Goal: Check status

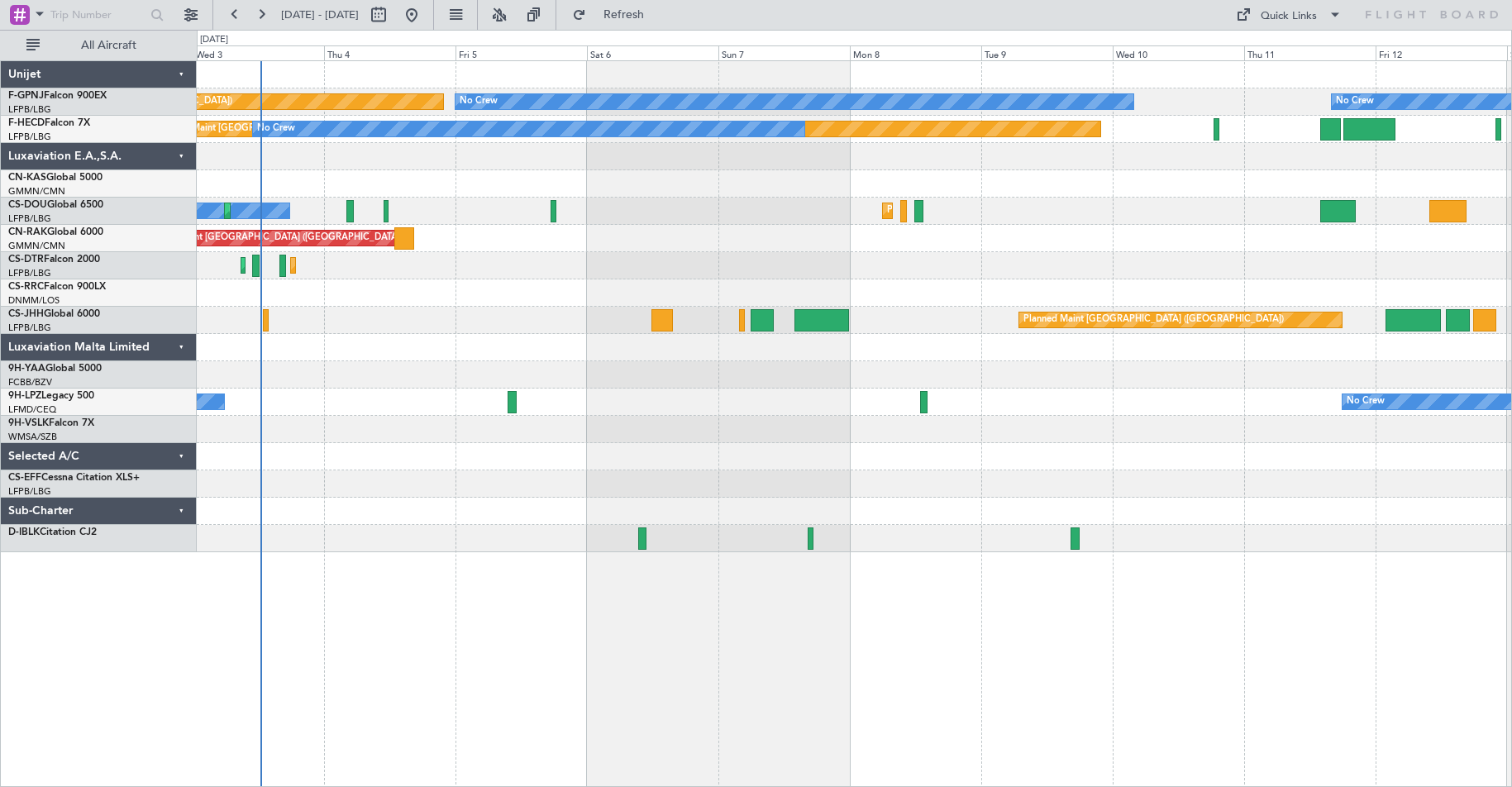
click at [406, 426] on div at bounding box center [854, 430] width 1314 height 27
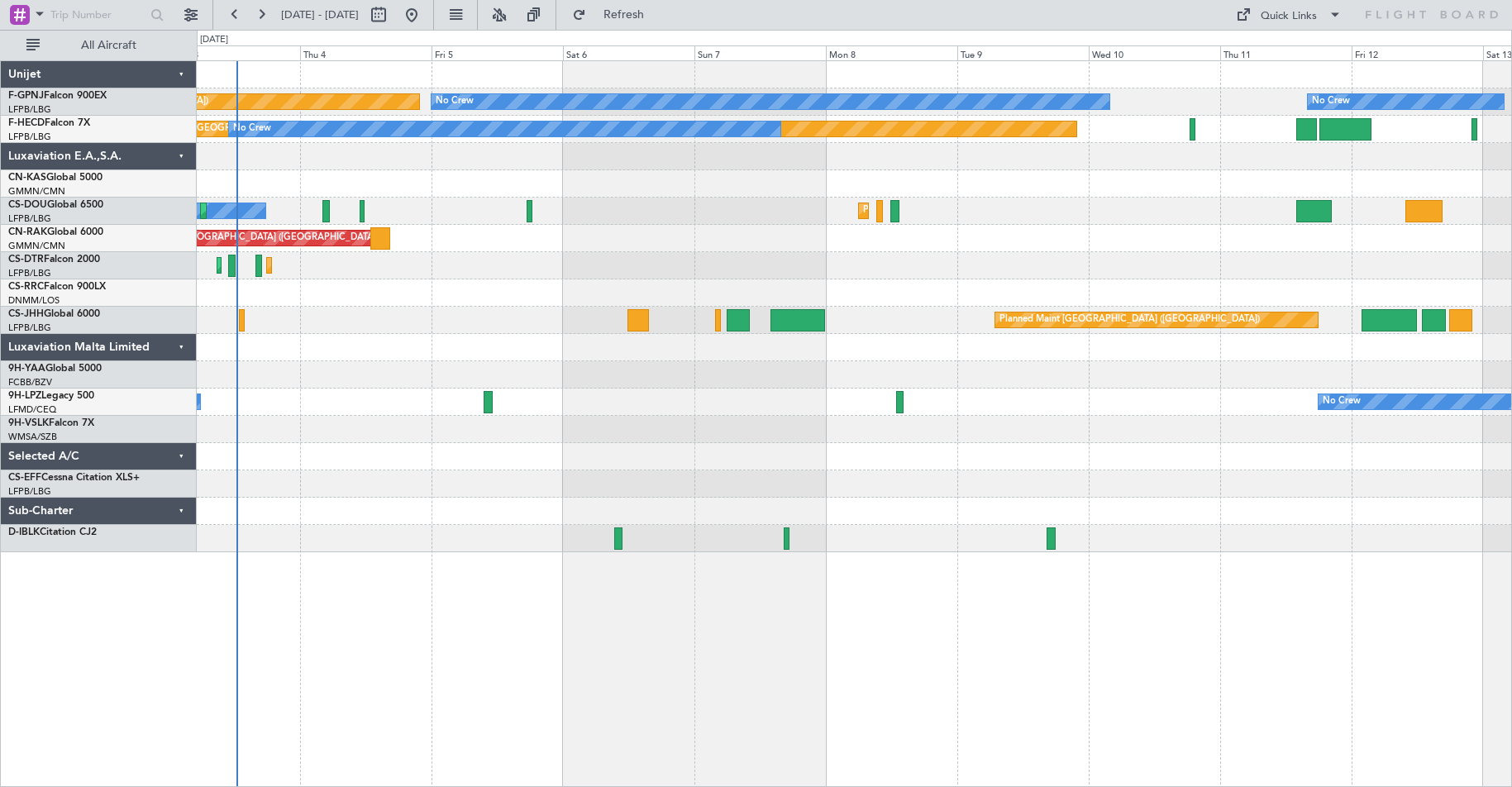
click at [1457, 151] on div "No Crew No Crew Planned Maint [GEOGRAPHIC_DATA] ([GEOGRAPHIC_DATA]) No Crew No …" at bounding box center [854, 307] width 1314 height 491
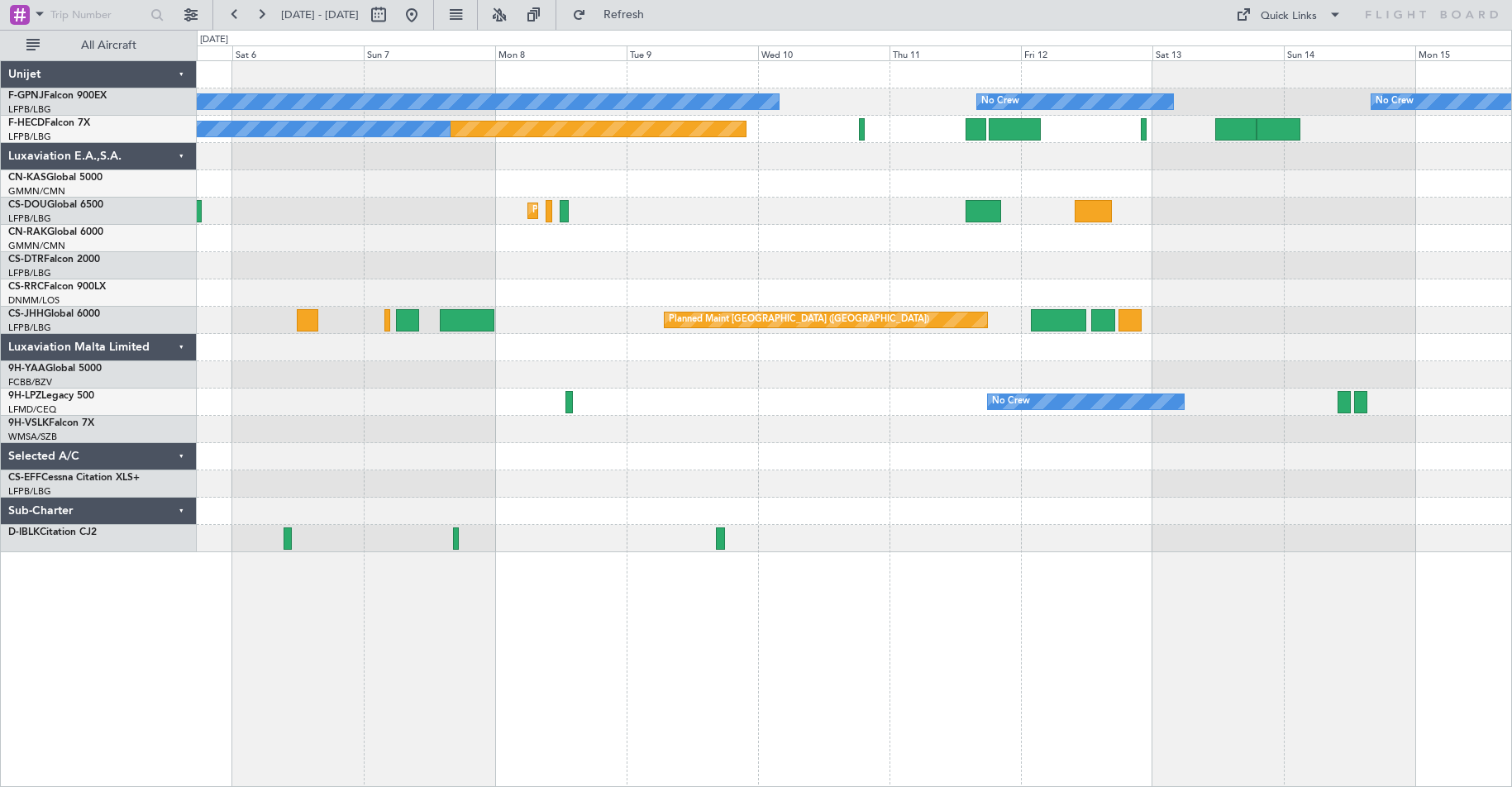
click at [1044, 188] on div "No Crew No Crew No Crew No Crew Planned Maint [GEOGRAPHIC_DATA] ([GEOGRAPHIC_DA…" at bounding box center [854, 307] width 1314 height 491
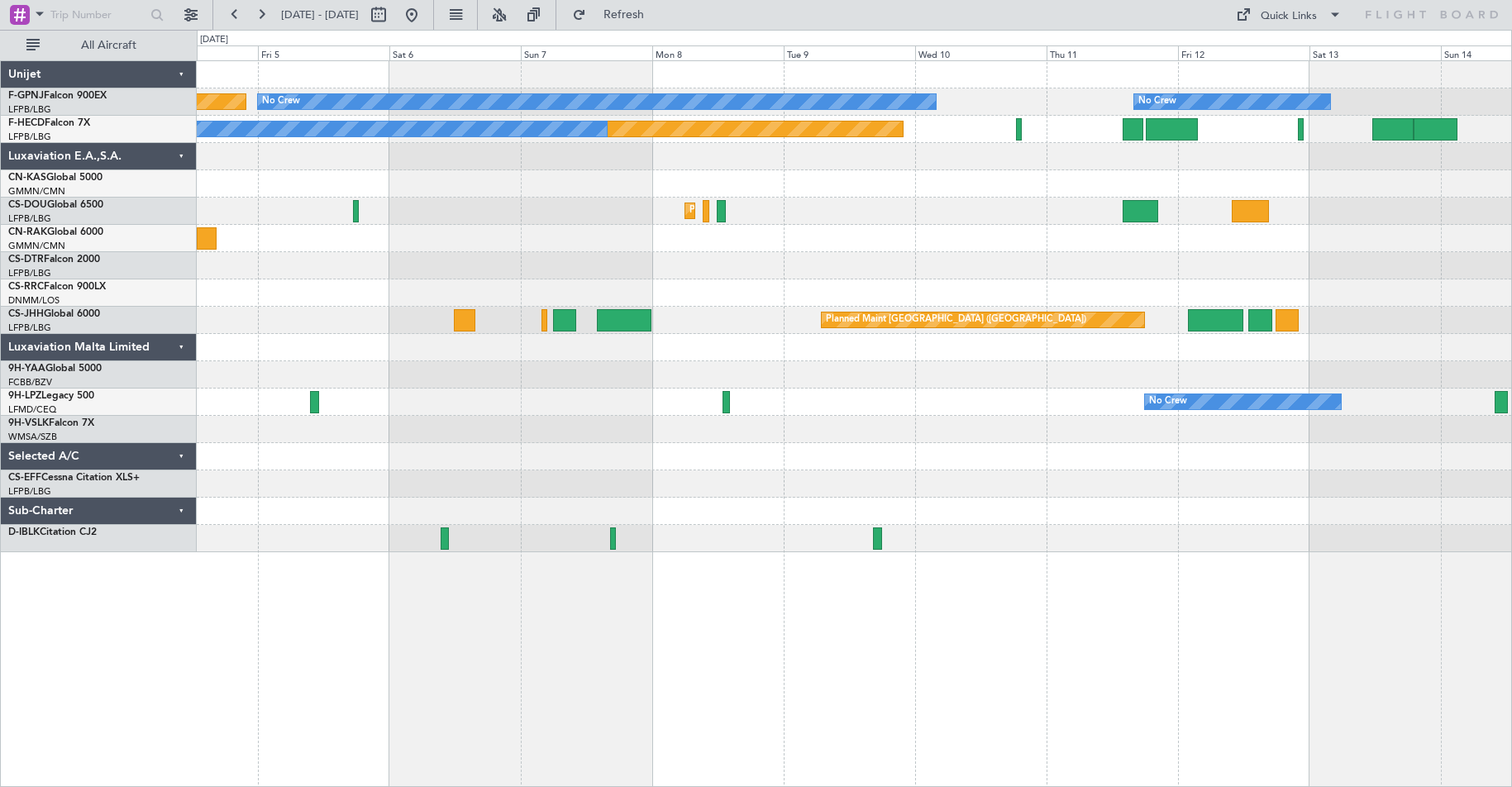
click at [911, 246] on div "Unplanned Maint [GEOGRAPHIC_DATA] ([GEOGRAPHIC_DATA]) Planned Maint [GEOGRAPHIC…" at bounding box center [854, 239] width 1314 height 27
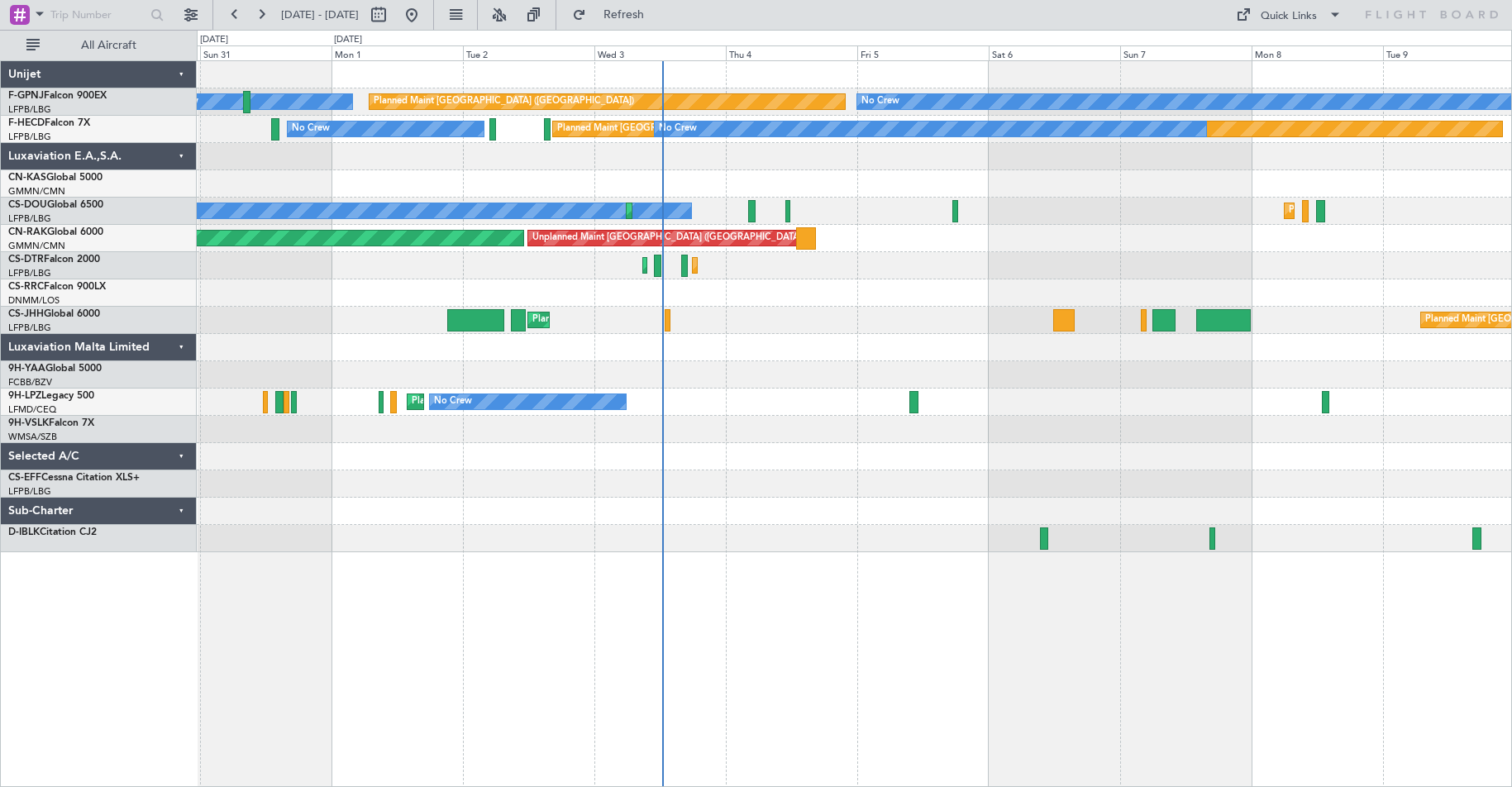
click at [1434, 371] on div "No Crew No Crew Planned Maint [GEOGRAPHIC_DATA] ([GEOGRAPHIC_DATA]) No Crew No …" at bounding box center [854, 307] width 1314 height 491
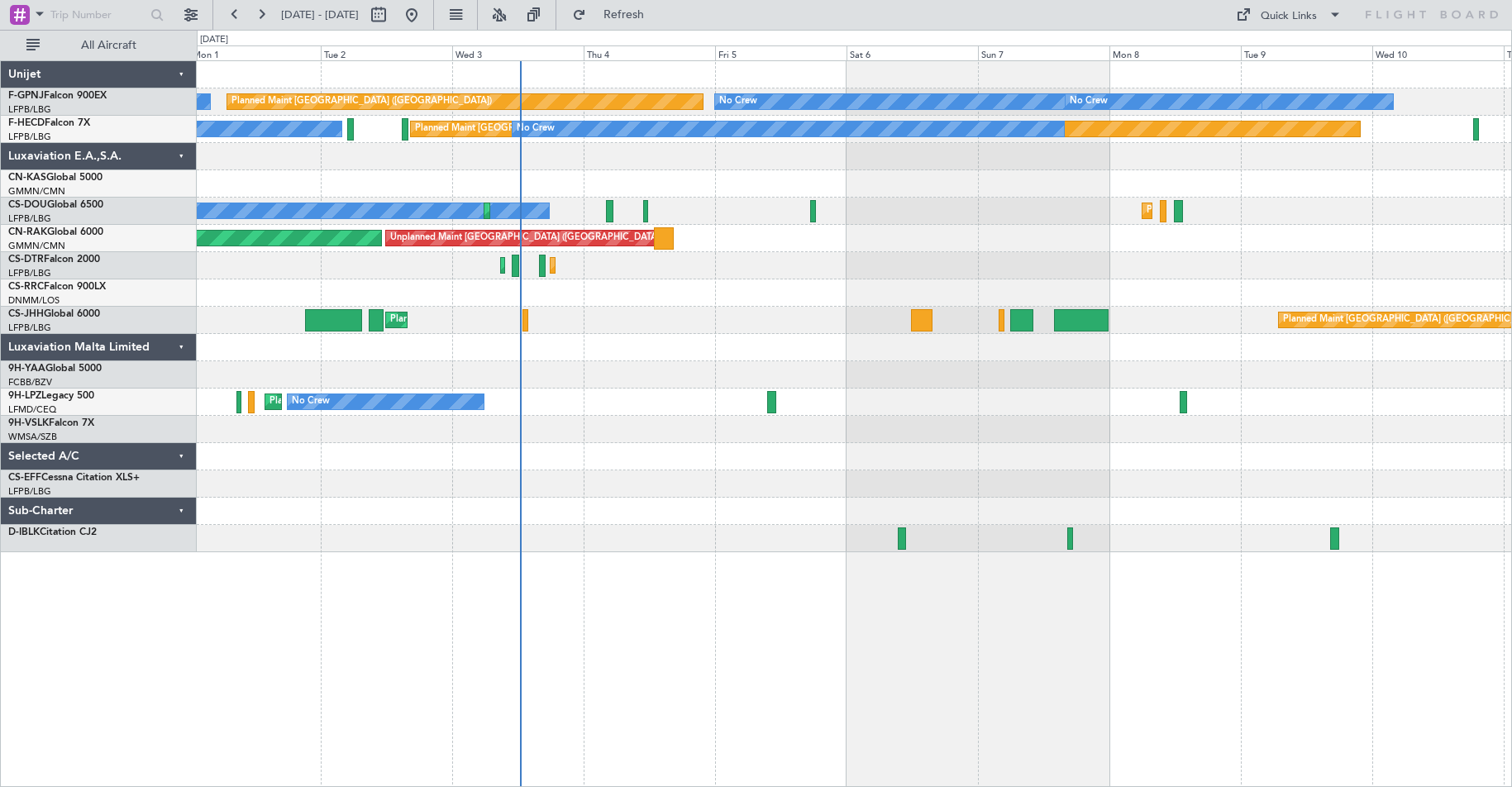
click at [1303, 384] on div "No Crew No Crew Planned Maint [GEOGRAPHIC_DATA] ([GEOGRAPHIC_DATA]) No Crew No …" at bounding box center [854, 307] width 1314 height 491
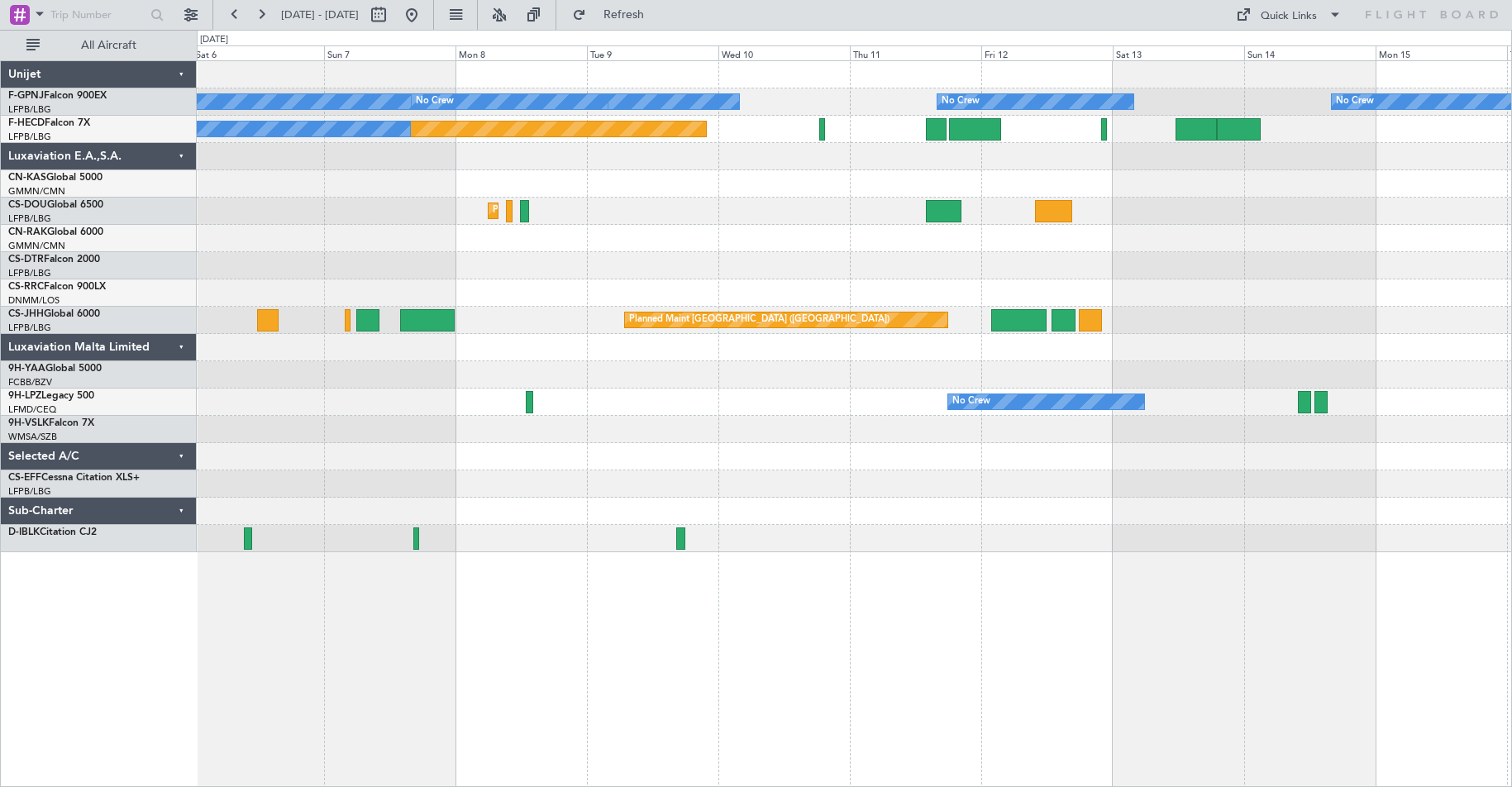
click at [367, 246] on div "Unplanned Maint [GEOGRAPHIC_DATA] ([GEOGRAPHIC_DATA])" at bounding box center [854, 239] width 1314 height 27
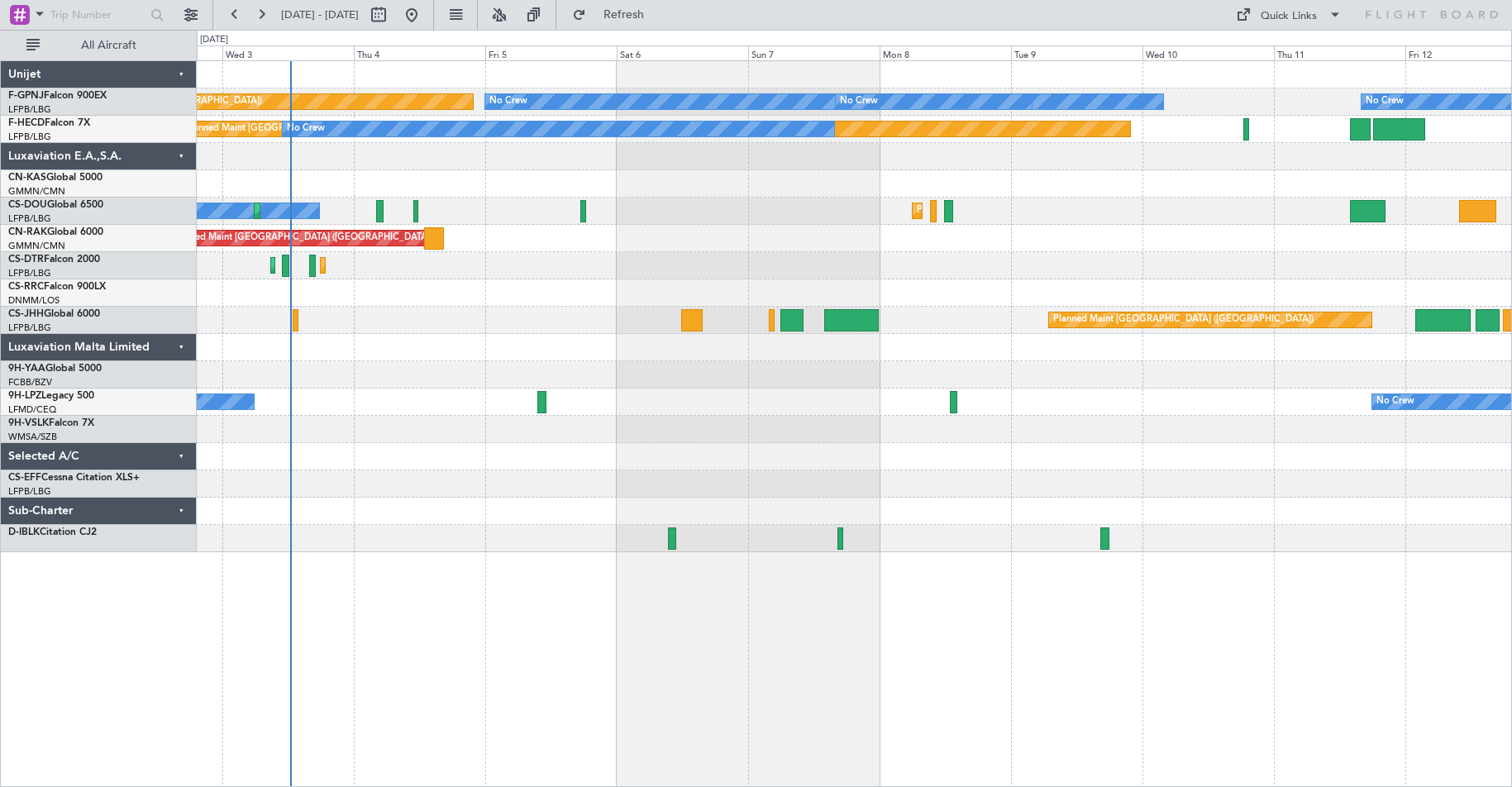
click at [1007, 225] on div "No Crew No Crew No Crew Planned Maint [GEOGRAPHIC_DATA] ([GEOGRAPHIC_DATA]) No …" at bounding box center [854, 307] width 1314 height 491
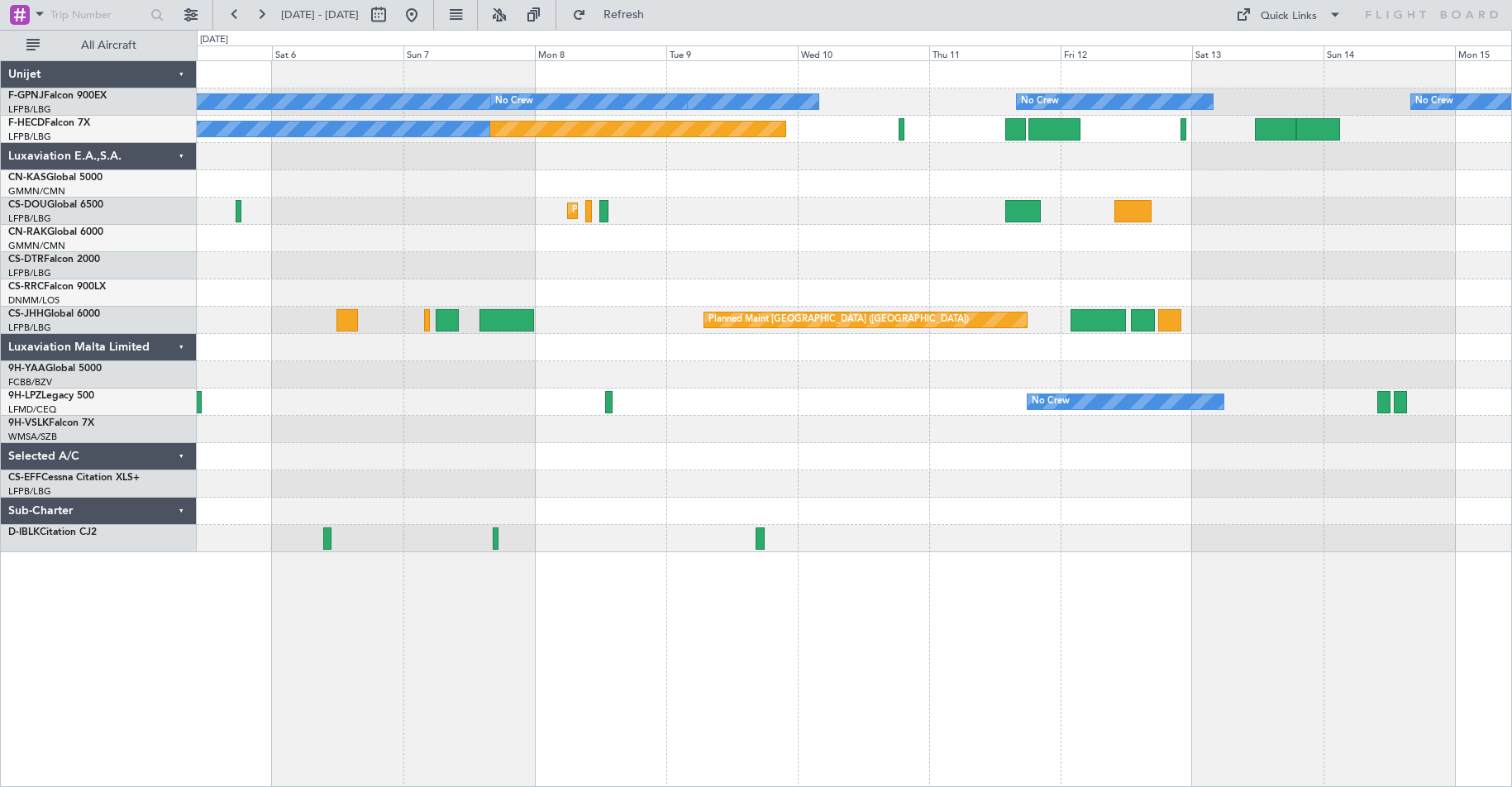
click at [885, 286] on div "No Crew No Crew No Crew No Crew Planned Maint [GEOGRAPHIC_DATA] ([GEOGRAPHIC_DA…" at bounding box center [854, 307] width 1314 height 491
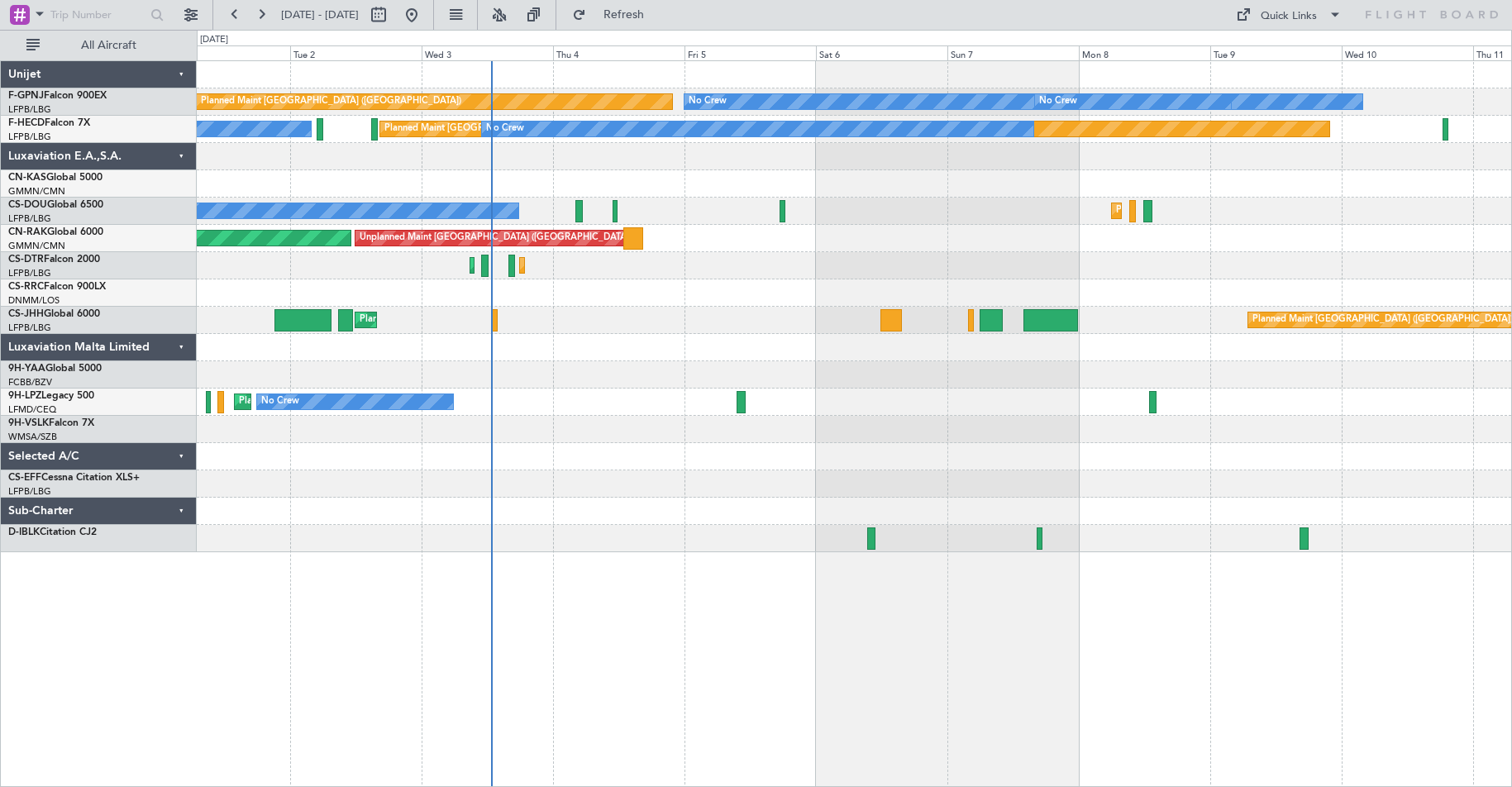
click at [1511, 359] on html "[DATE] - [DATE] Refresh Quick Links All Aircraft No Crew No Crew Planned Maint …" at bounding box center [756, 393] width 1512 height 787
